Goal: Information Seeking & Learning: Learn about a topic

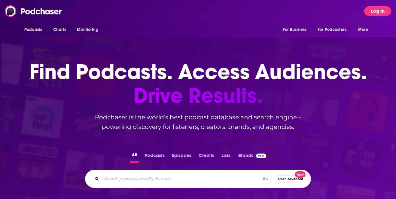
click at [376, 13] on button "Log In" at bounding box center [377, 11] width 27 height 10
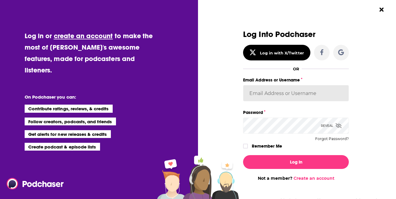
type input "[EMAIL_ADDRESS][DOMAIN_NAME]"
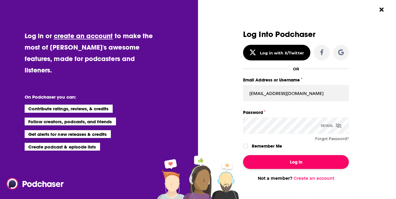
click at [302, 161] on button "Log In" at bounding box center [296, 162] width 106 height 14
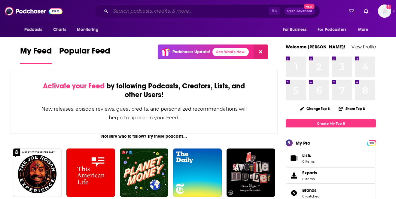
click at [131, 14] on input "Search podcasts, credits, & more..." at bounding box center [190, 11] width 158 height 10
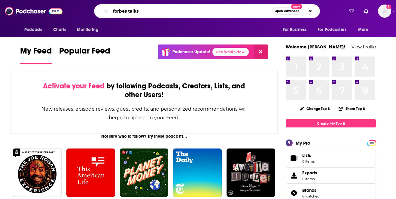
type input "forbes talks"
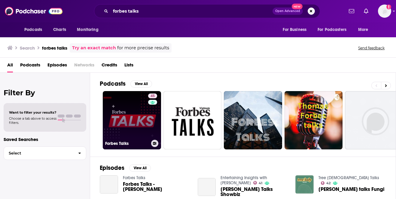
click at [122, 119] on link "45 Forbes Talks" at bounding box center [132, 120] width 58 height 58
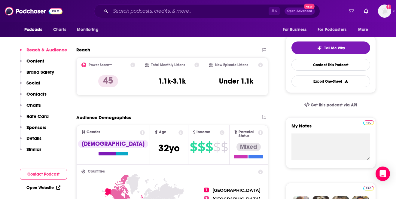
scroll to position [128, 0]
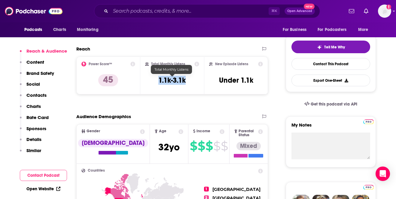
drag, startPoint x: 156, startPoint y: 80, endPoint x: 188, endPoint y: 79, distance: 32.5
click at [188, 79] on div "Total Monthly Listens 1.1k-3.1k" at bounding box center [172, 76] width 54 height 28
copy h3 "1.1k-3.1k"
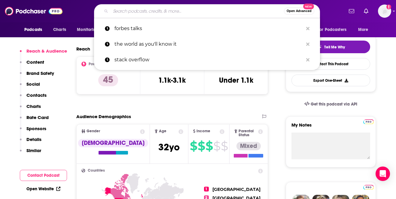
click at [155, 12] on input "Search podcasts, credits, & more..." at bounding box center [198, 11] width 174 height 10
paste input "AI in Healthcare and Life Sciences Podcast p"
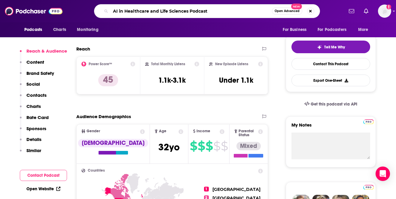
type input "AI in Healthcare and Life Sciences Podcast"
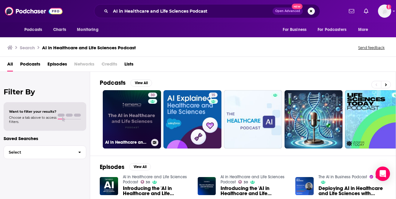
click at [139, 113] on link "30 AI in Healthcare and Life Sciences Podcast" at bounding box center [132, 119] width 58 height 58
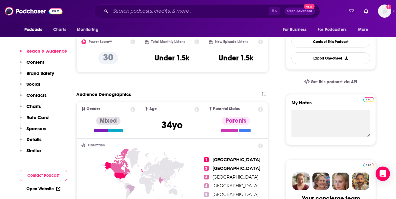
scroll to position [150, 0]
